Goal: Task Accomplishment & Management: Manage account settings

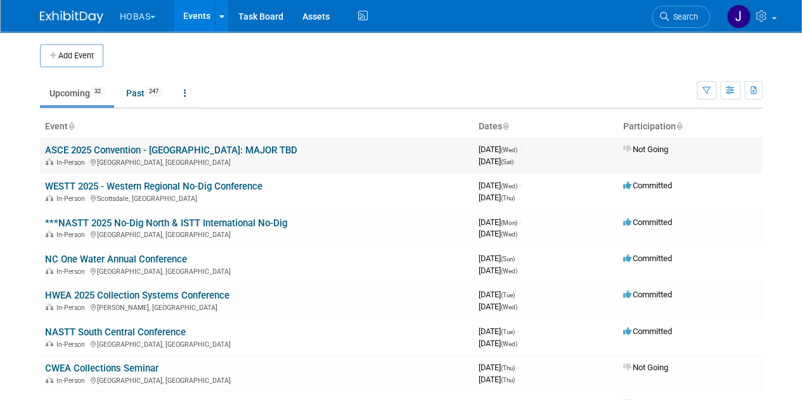
click at [169, 153] on link "ASCE 2025 Convention - [GEOGRAPHIC_DATA]: MAJOR TBD" at bounding box center [171, 150] width 252 height 11
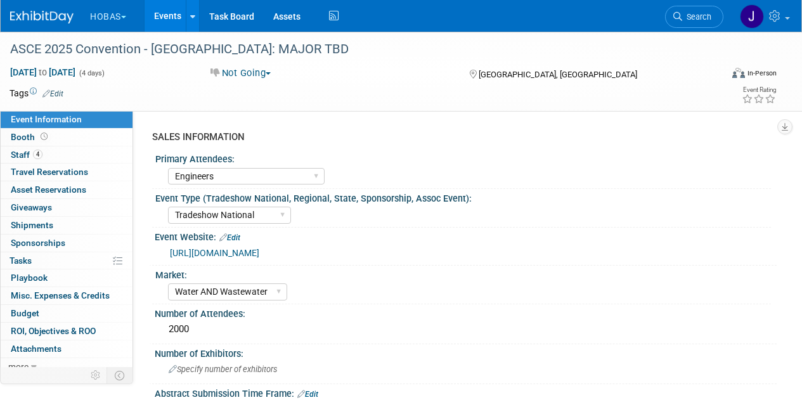
select select "Engineers"
select select "Tradeshow National"
select select "Water AND Wastewater"
select select "Cancelled"
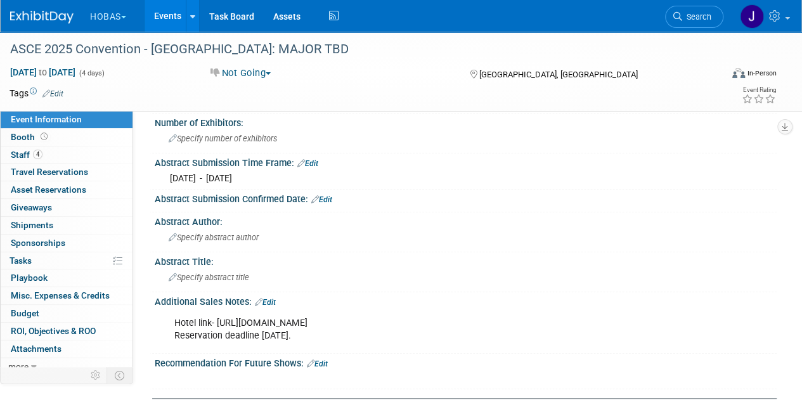
scroll to position [238, 0]
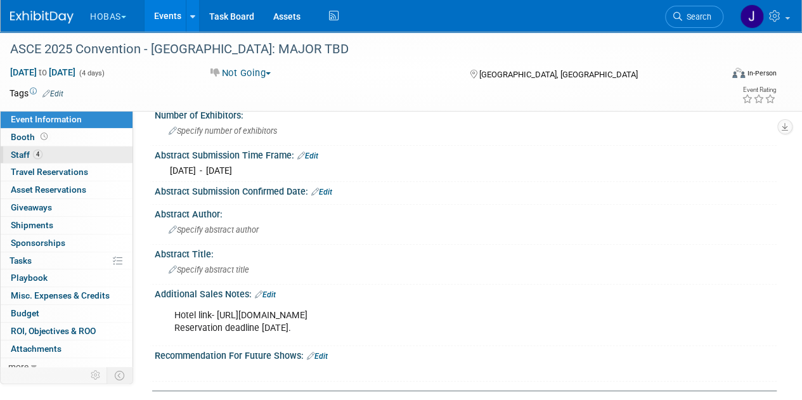
click at [29, 151] on span "Staff 4" at bounding box center [27, 155] width 32 height 10
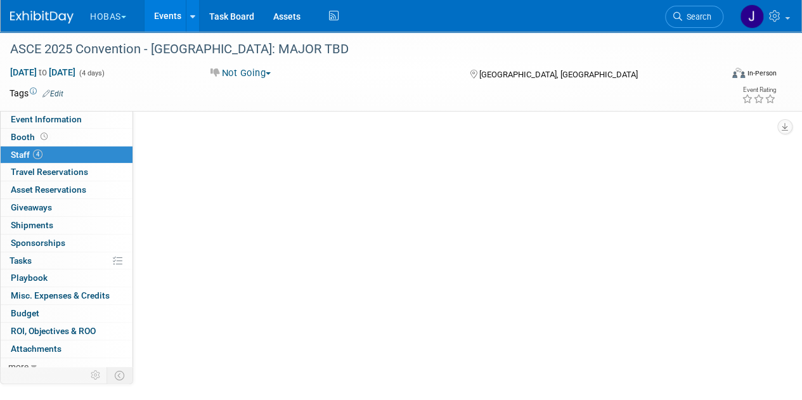
scroll to position [0, 0]
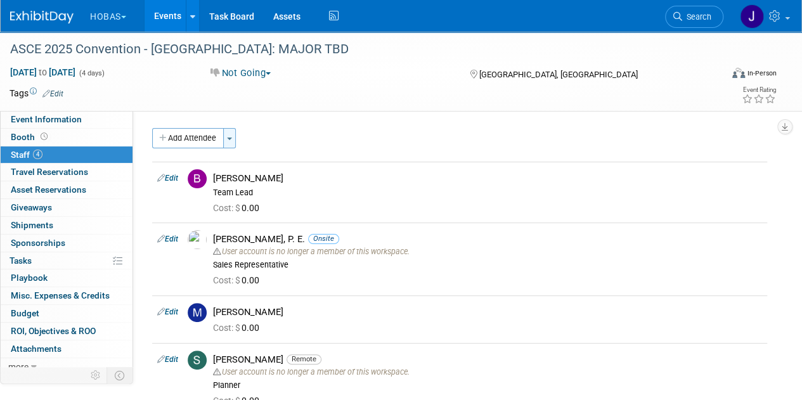
click at [231, 144] on button "Toggle Dropdown" at bounding box center [229, 138] width 13 height 20
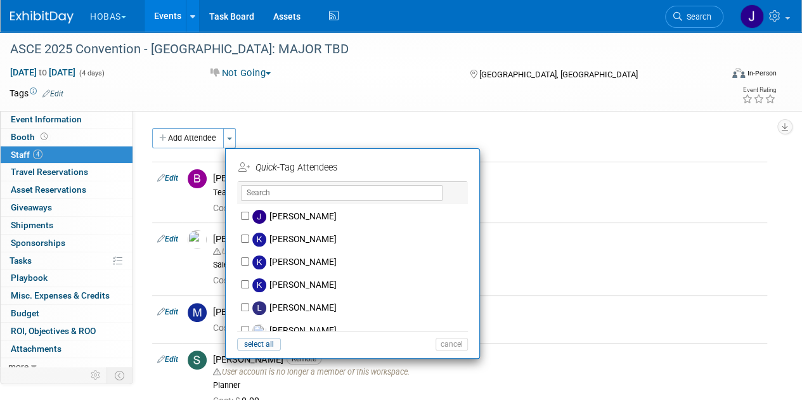
scroll to position [555, 0]
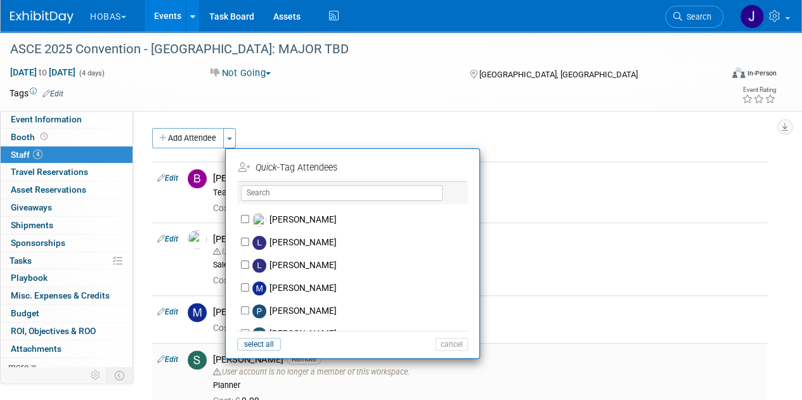
drag, startPoint x: 484, startPoint y: 376, endPoint x: 472, endPoint y: 370, distance: 13.9
click at [484, 376] on div "Sam Juliano Remote User account is no longer a member of this workspace. Planner" at bounding box center [487, 372] width 549 height 37
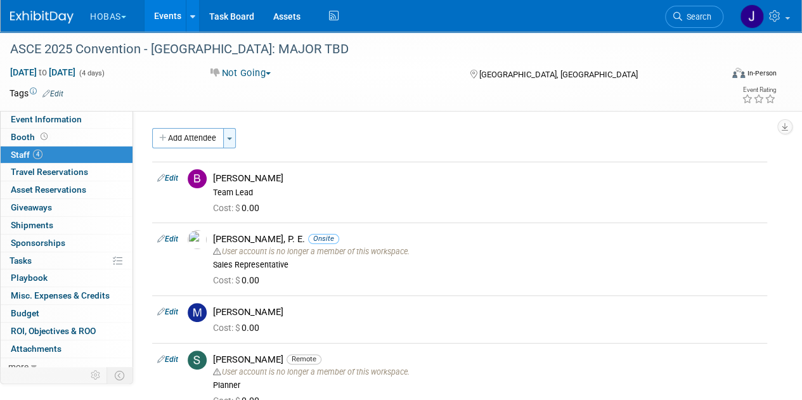
click at [229, 140] on button "Toggle Dropdown" at bounding box center [229, 138] width 13 height 20
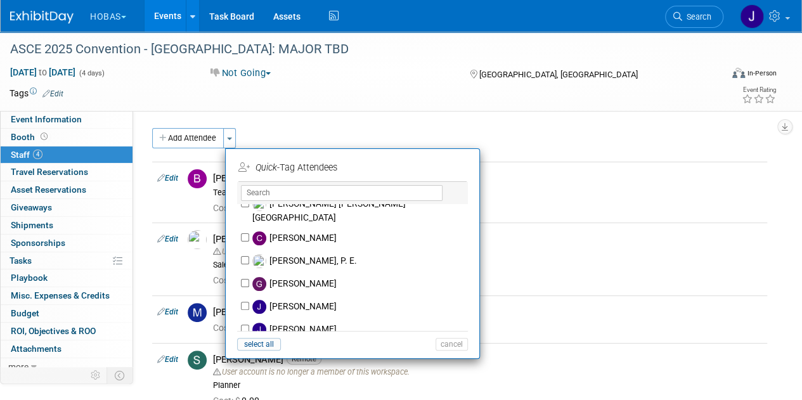
scroll to position [245, 0]
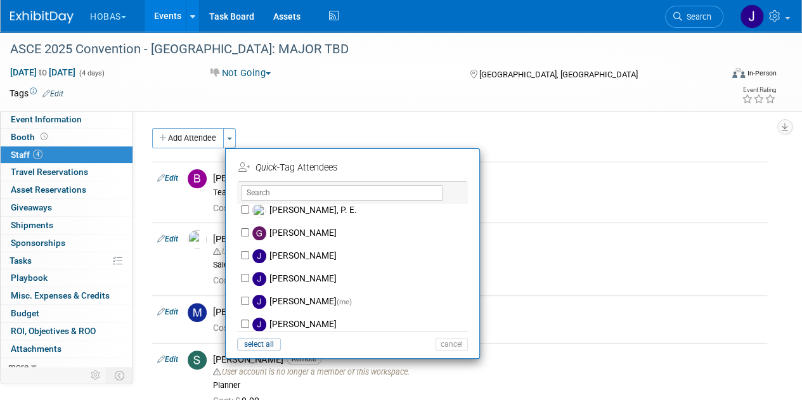
click at [578, 73] on div "[GEOGRAPHIC_DATA], [GEOGRAPHIC_DATA]" at bounding box center [556, 73] width 177 height 15
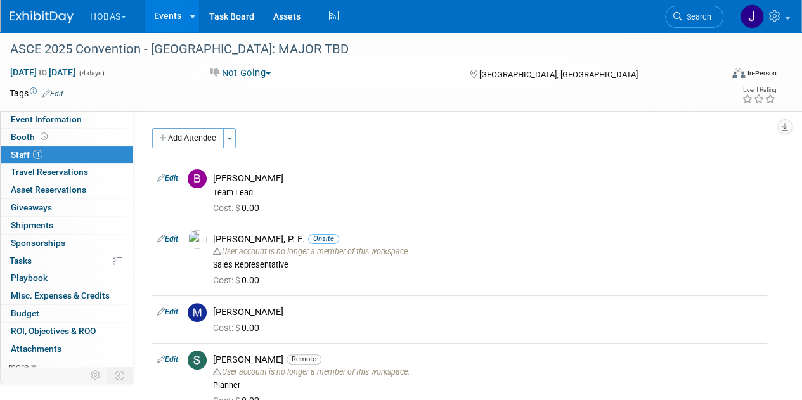
drag, startPoint x: 30, startPoint y: 187, endPoint x: 32, endPoint y: 160, distance: 26.7
click at [30, 187] on span "Asset Reservations 0" at bounding box center [48, 189] width 75 height 10
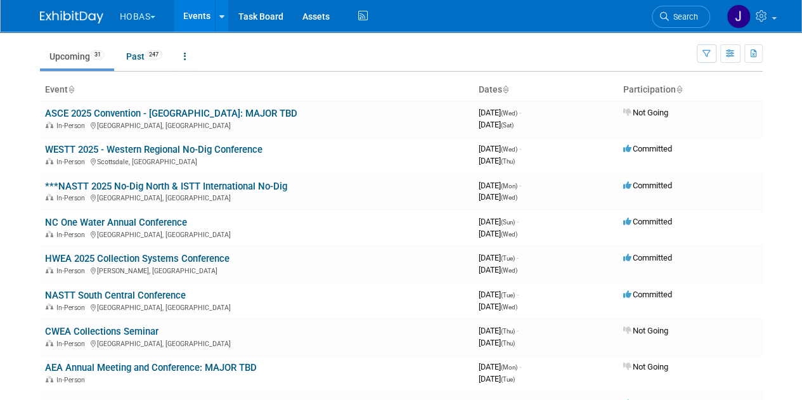
scroll to position [29, 0]
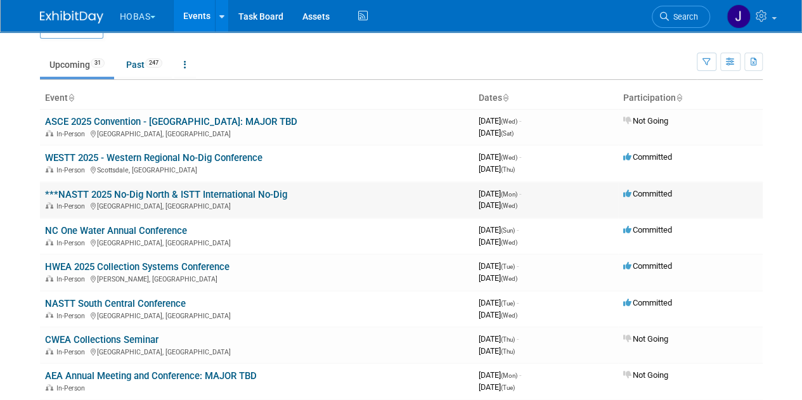
click at [119, 191] on link "***NASTT 2025 No-Dig North & ISTT International No-Dig" at bounding box center [166, 194] width 242 height 11
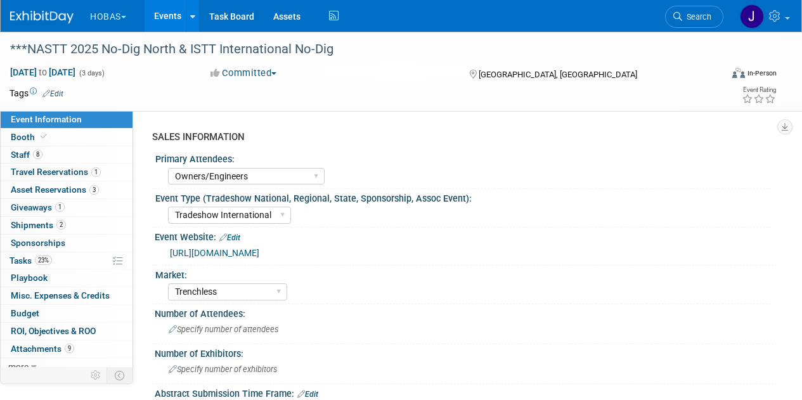
select select "Owners/Engineers"
select select "Tradeshow International"
select select "Trenchless"
select select "Exhibiting"
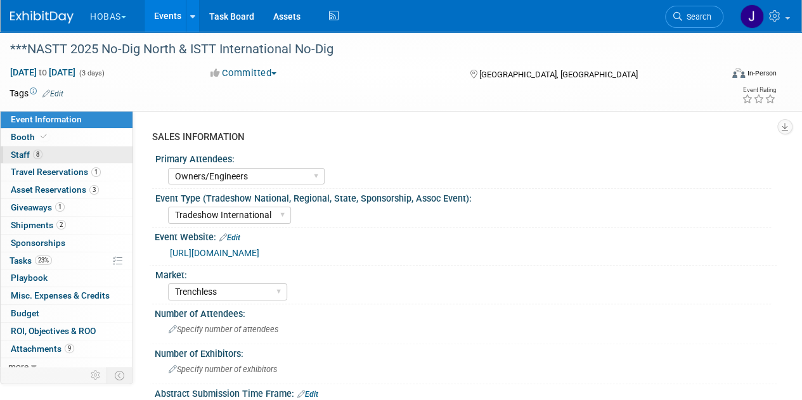
click at [22, 154] on span "Staff 8" at bounding box center [27, 155] width 32 height 10
